Goal: Communication & Community: Participate in discussion

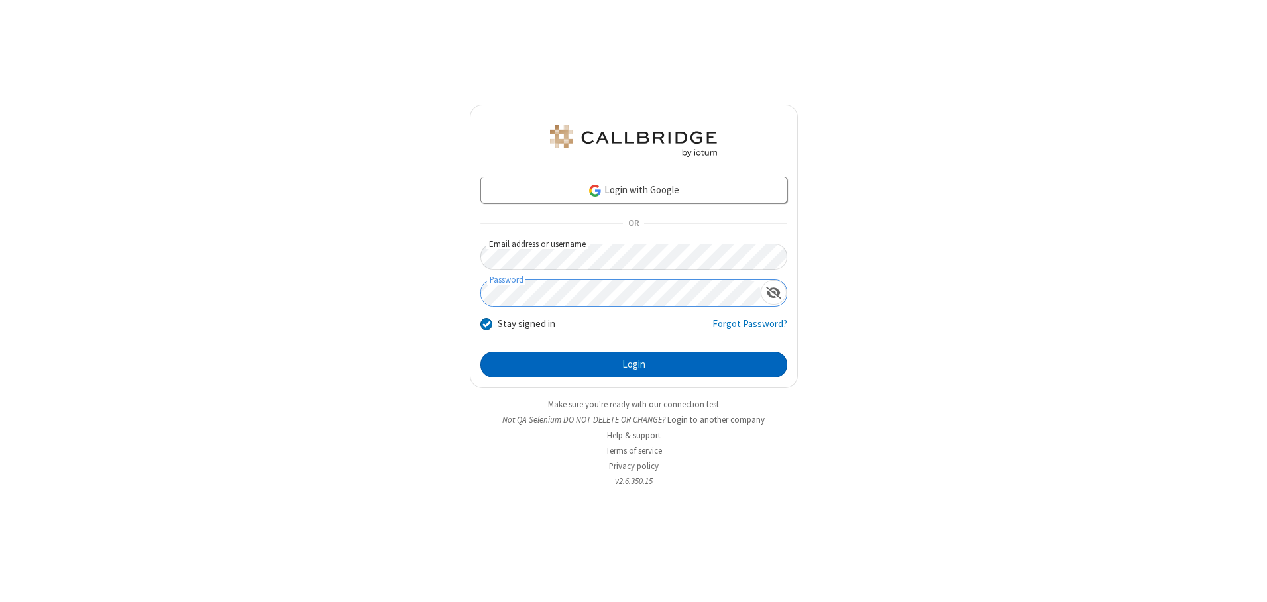
click at [633, 364] on button "Login" at bounding box center [633, 365] width 307 height 27
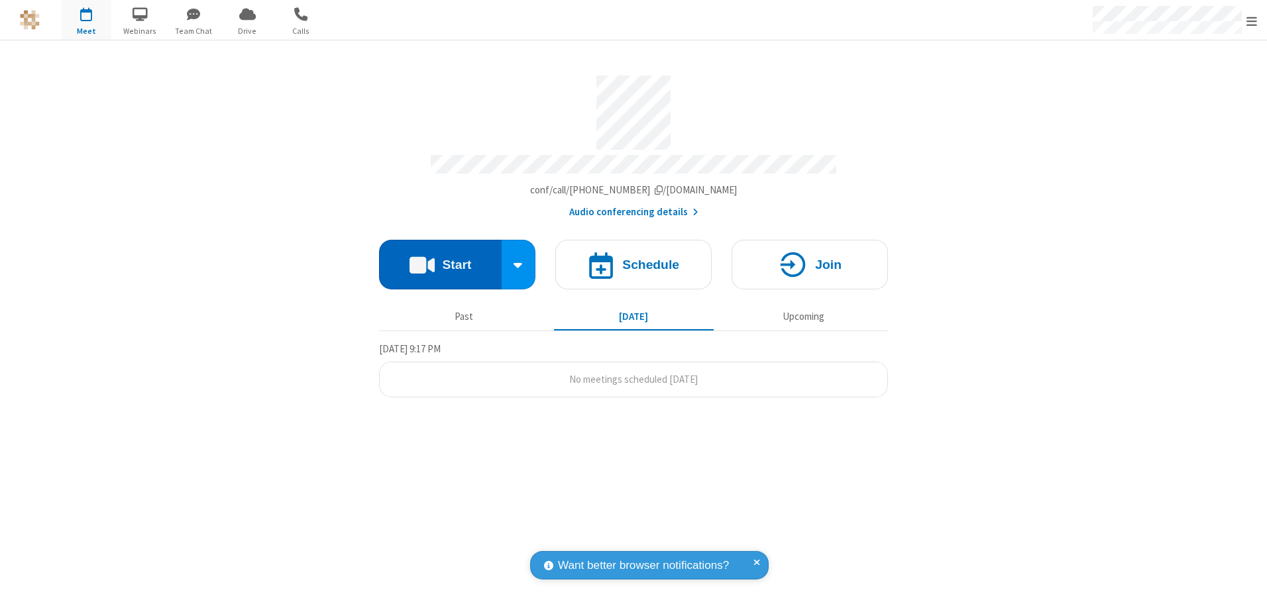
click at [440, 260] on button "Start" at bounding box center [440, 265] width 123 height 50
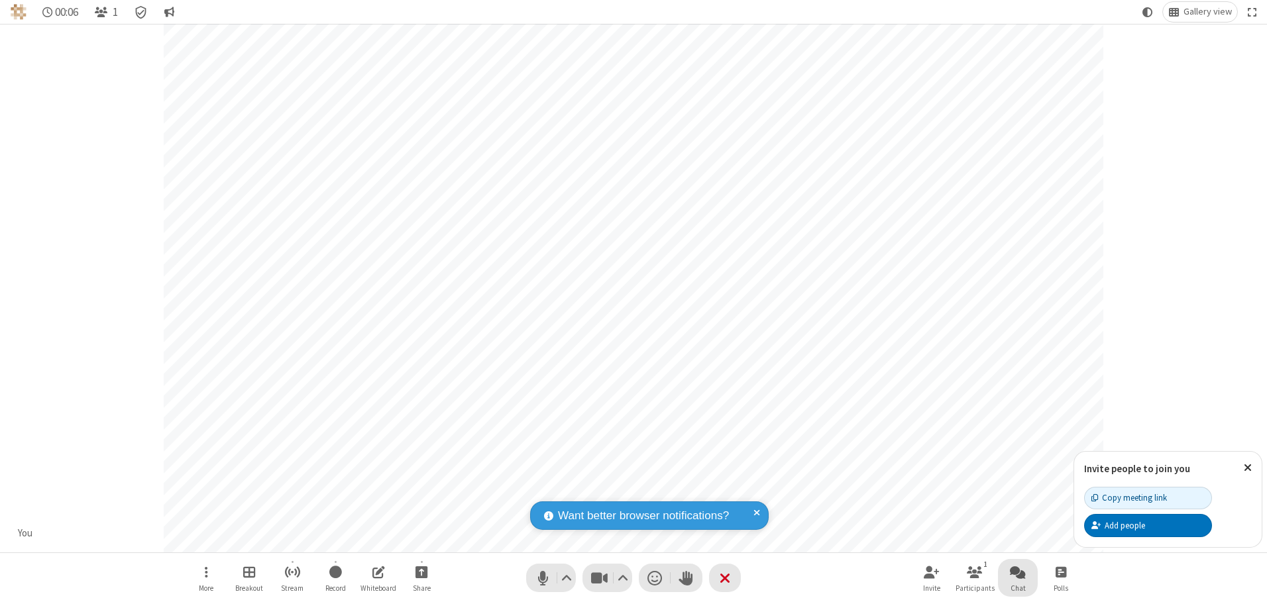
click at [1018, 572] on span "Open chat" at bounding box center [1018, 572] width 16 height 17
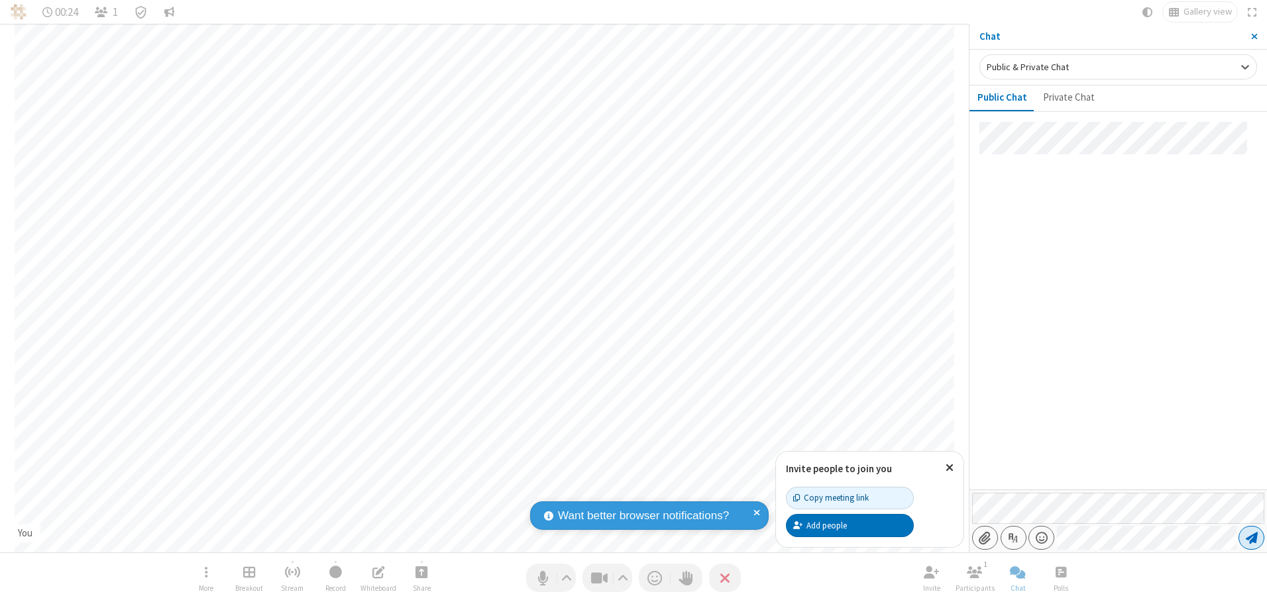
click at [1251, 538] on span "Send message" at bounding box center [1252, 537] width 12 height 13
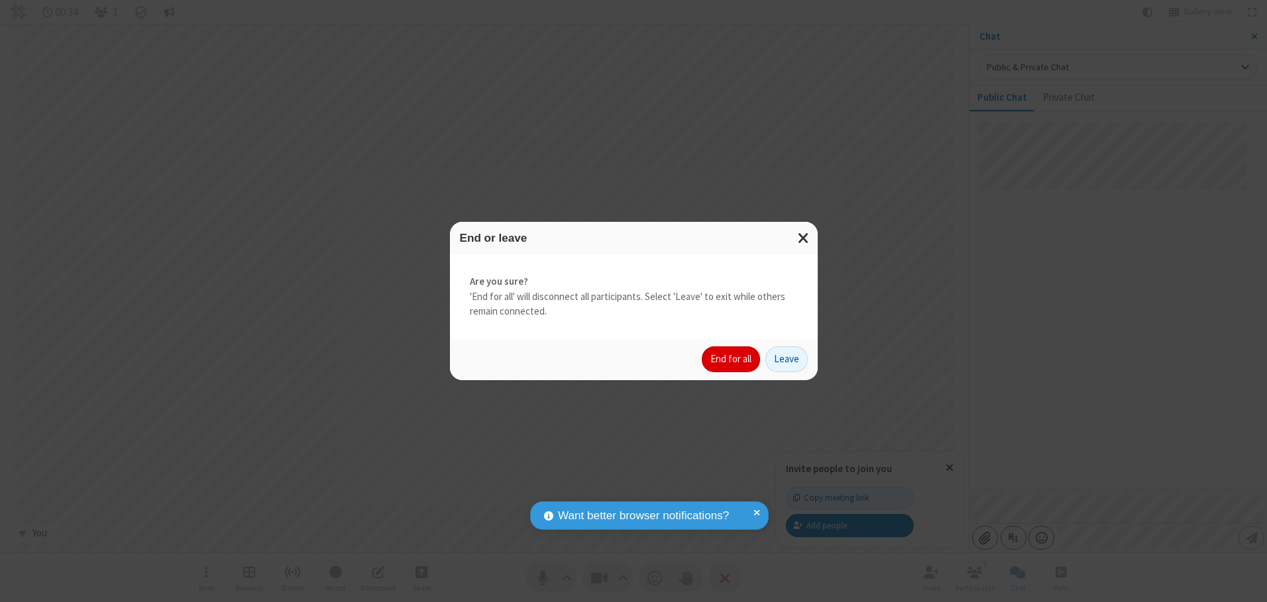
click at [732, 359] on button "End for all" at bounding box center [731, 360] width 58 height 27
